Goal: Information Seeking & Learning: Learn about a topic

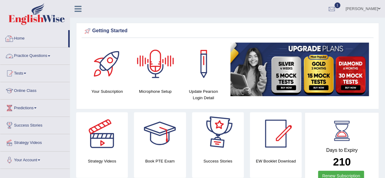
click at [25, 39] on link "Home" at bounding box center [34, 37] width 68 height 15
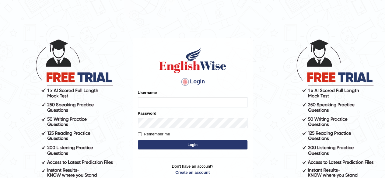
type input "simranjeetkaur_parramatta"
click at [172, 145] on button "Login" at bounding box center [192, 144] width 109 height 9
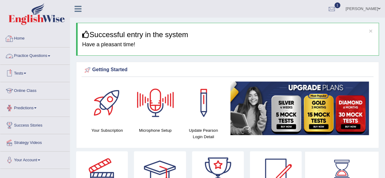
click at [23, 42] on link "Home" at bounding box center [34, 37] width 69 height 15
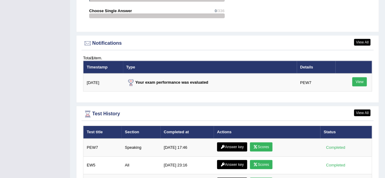
scroll to position [718, 0]
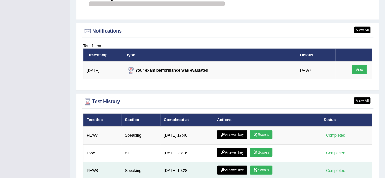
click at [258, 165] on link "Scores" at bounding box center [261, 169] width 23 height 9
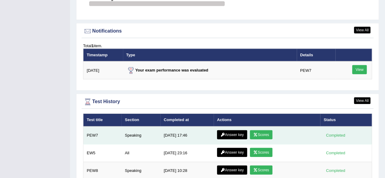
click at [259, 130] on link "Scores" at bounding box center [261, 134] width 23 height 9
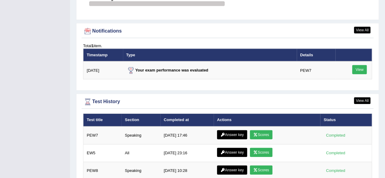
click at [273, 52] on th "Type" at bounding box center [210, 55] width 174 height 13
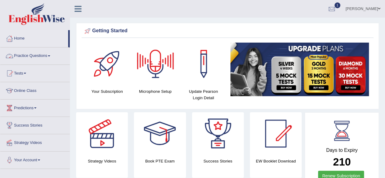
click at [47, 56] on link "Practice Questions" at bounding box center [34, 54] width 69 height 15
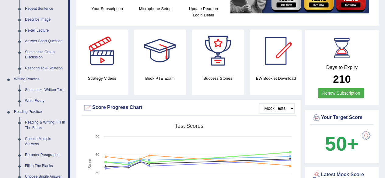
scroll to position [109, 0]
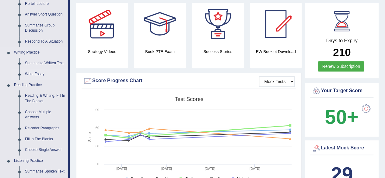
click at [40, 74] on link "Write Essay" at bounding box center [45, 74] width 46 height 11
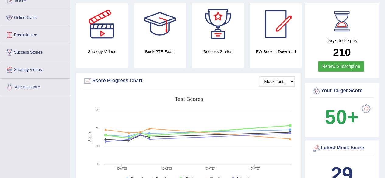
scroll to position [128, 0]
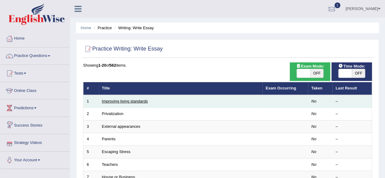
click at [117, 101] on link "Improving living standards" at bounding box center [125, 101] width 46 height 5
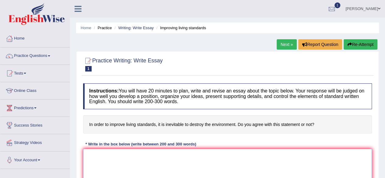
click at [305, 166] on textarea at bounding box center [227, 178] width 289 height 59
click at [317, 140] on div "Instructions: You will have 20 minutes to plan, write and revise an essay about…" at bounding box center [228, 147] width 292 height 135
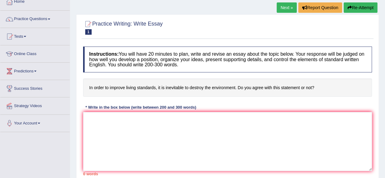
scroll to position [36, 0]
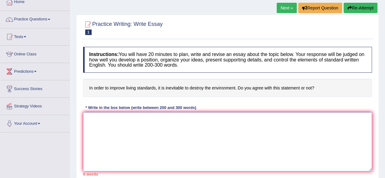
click at [88, 115] on textarea at bounding box center [227, 141] width 289 height 59
click at [83, 100] on div "Instructions: You will have 20 minutes to plan, write and revise an essay about…" at bounding box center [228, 111] width 292 height 135
click at [100, 120] on textarea at bounding box center [227, 141] width 289 height 59
type textarea "T"
